Goal: Check status

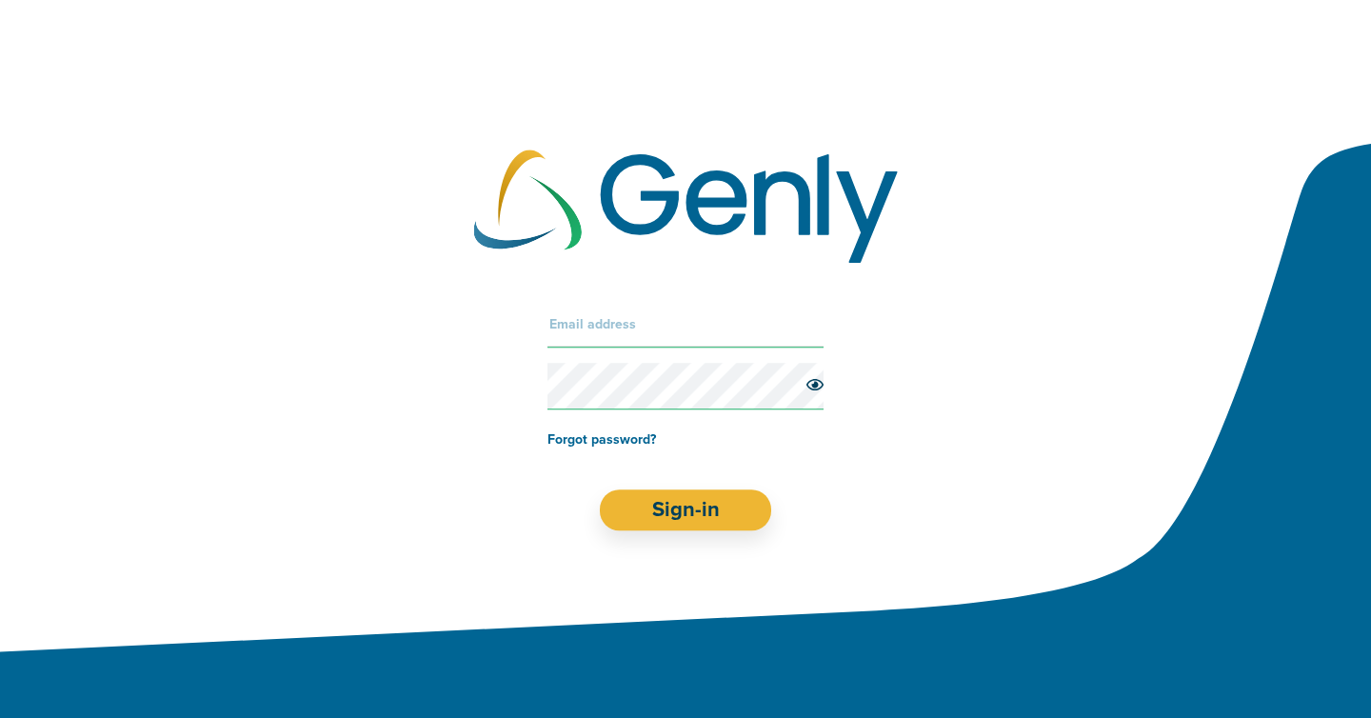
type input "[PERSON_NAME][EMAIL_ADDRESS][DOMAIN_NAME]"
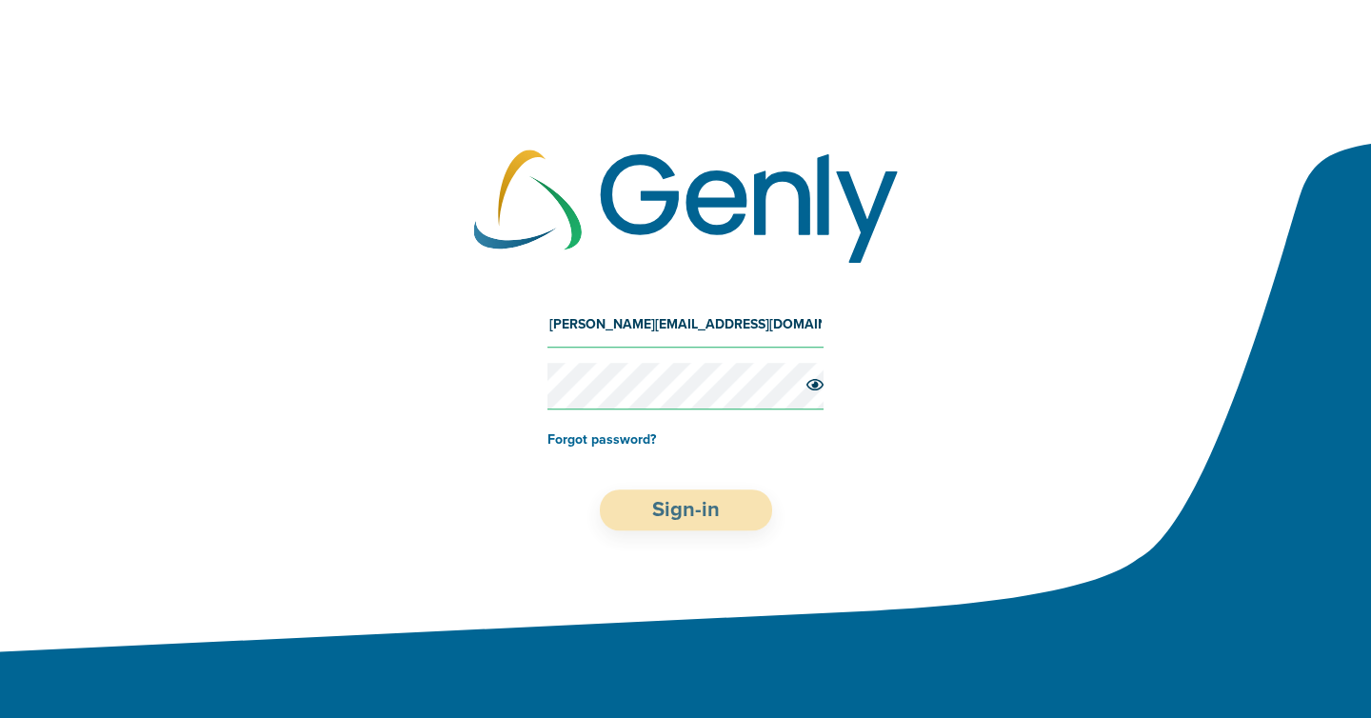
click at [745, 502] on button "Sign-in" at bounding box center [686, 509] width 172 height 41
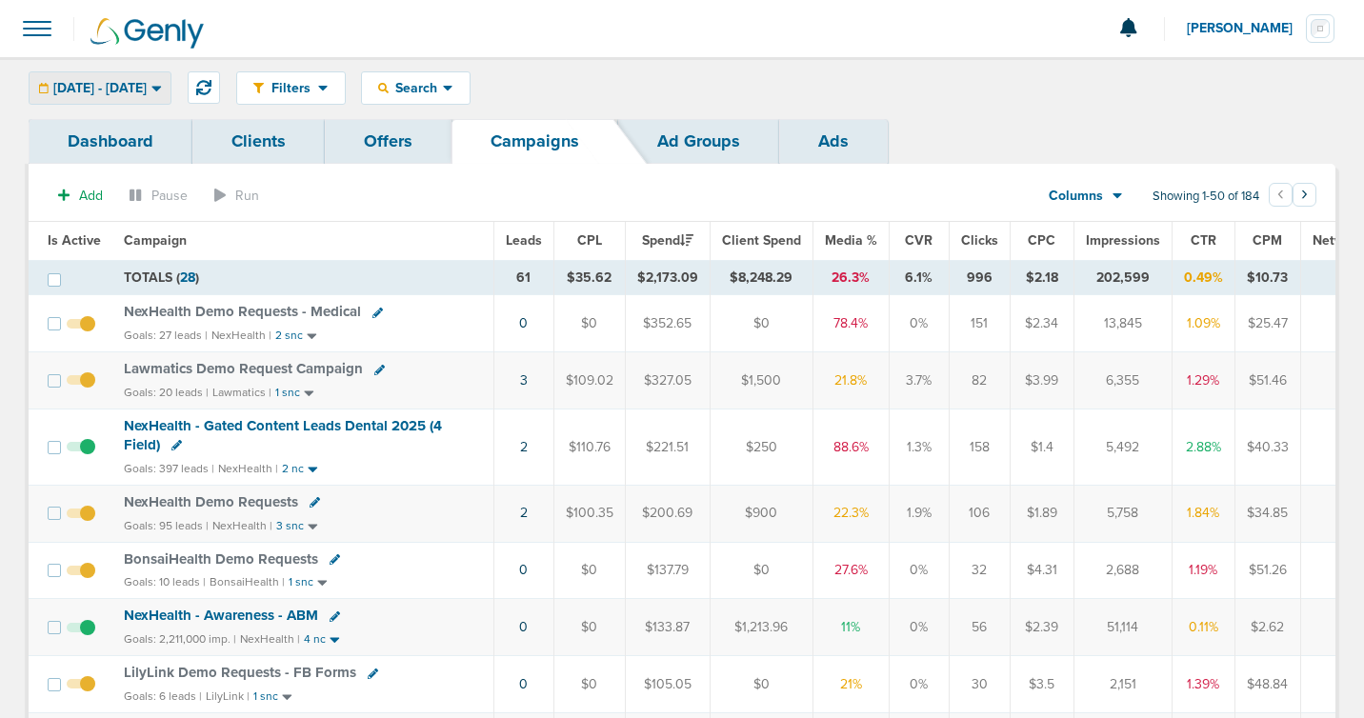
click at [147, 87] on span "[DATE] - [DATE]" at bounding box center [99, 88] width 93 height 13
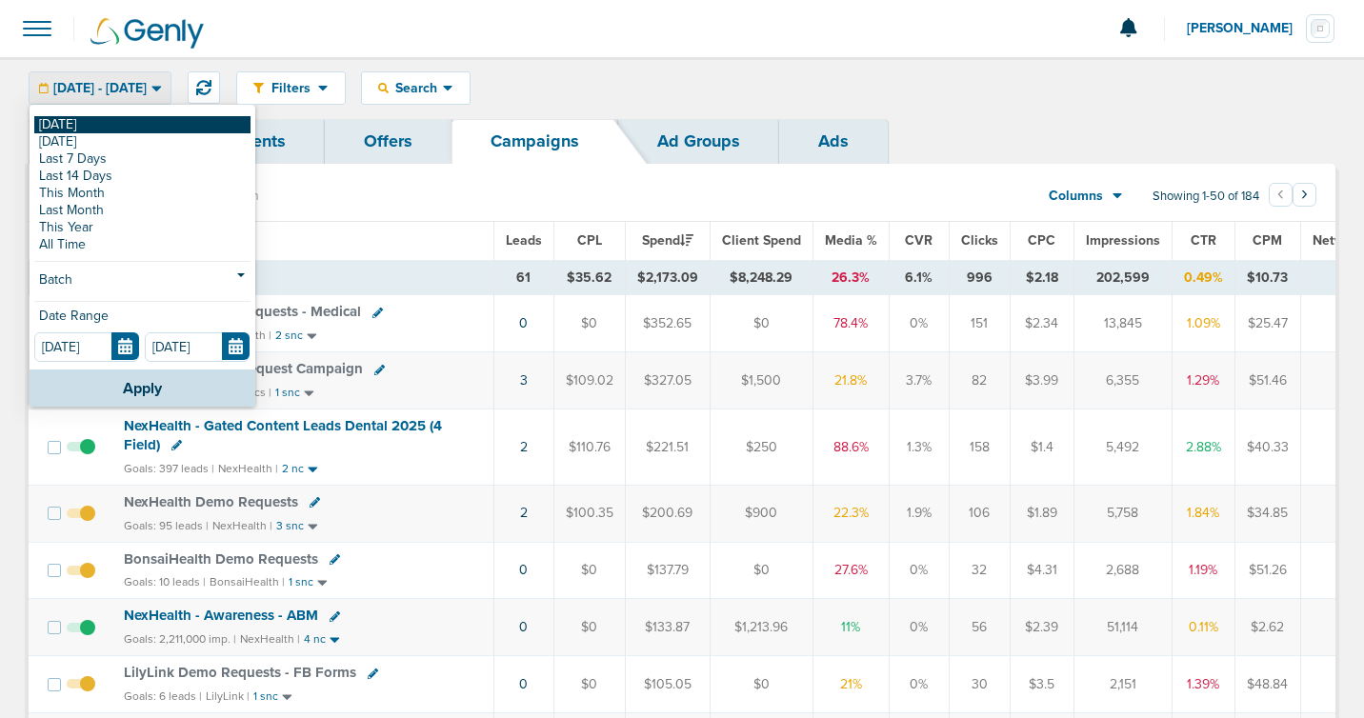
click at [176, 119] on link "[DATE]" at bounding box center [142, 124] width 216 height 17
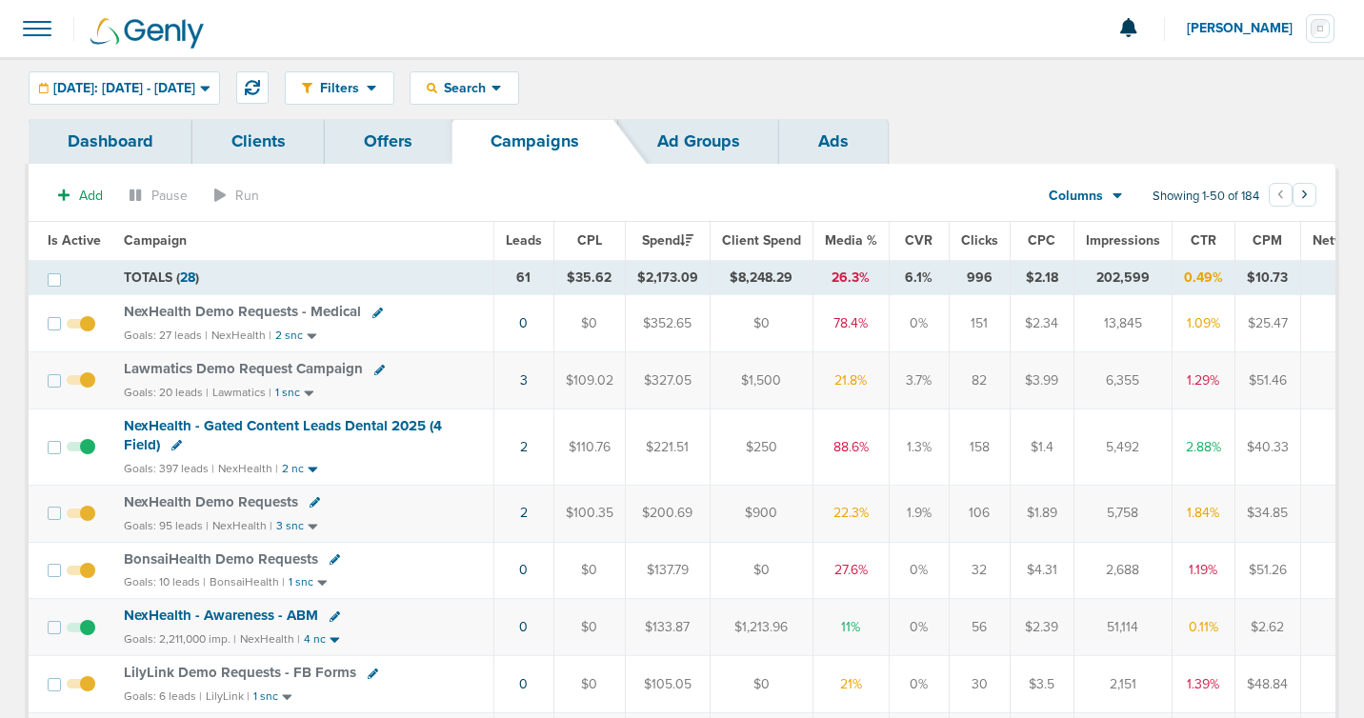
click at [249, 159] on link "Clients" at bounding box center [258, 141] width 132 height 45
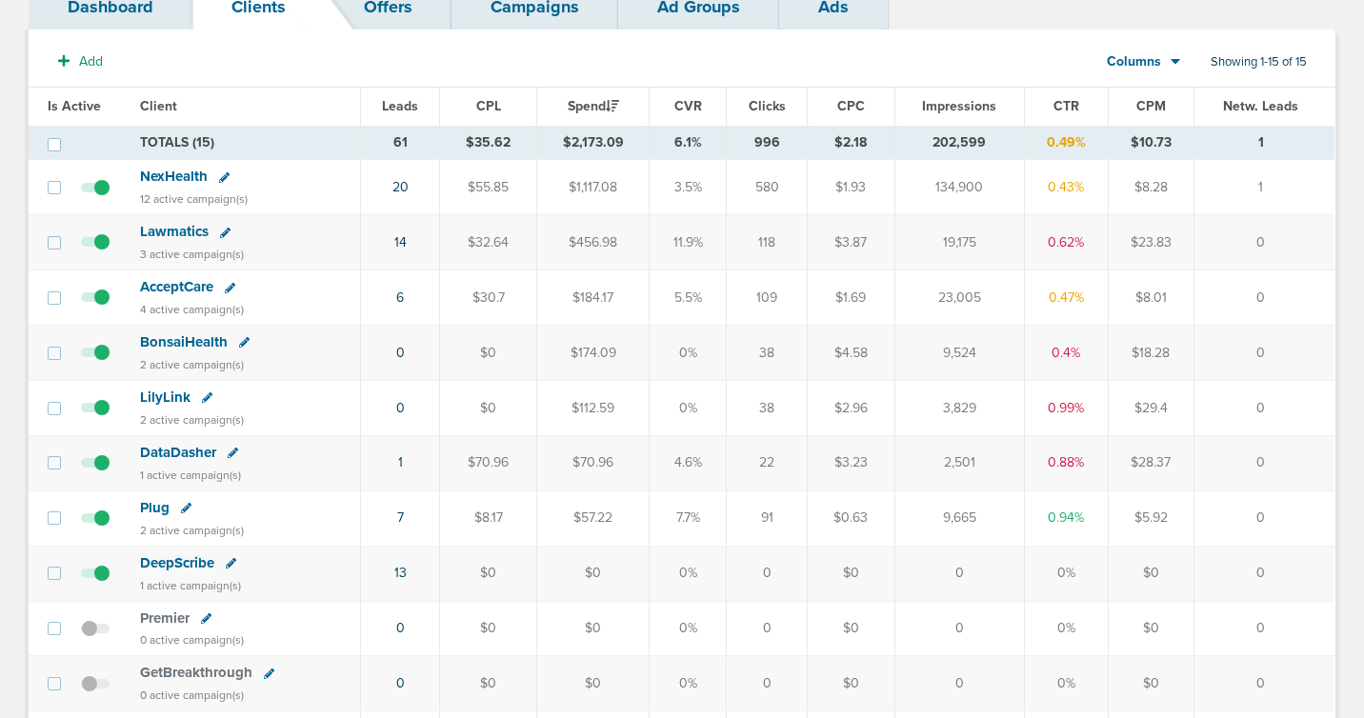
scroll to position [35, 0]
